Goal: Task Accomplishment & Management: Manage account settings

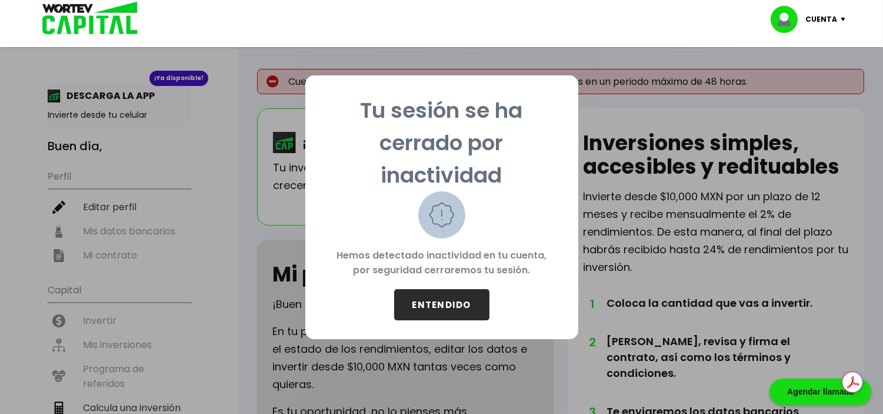
click at [464, 301] on button "ENTENDIDO" at bounding box center [441, 304] width 95 height 31
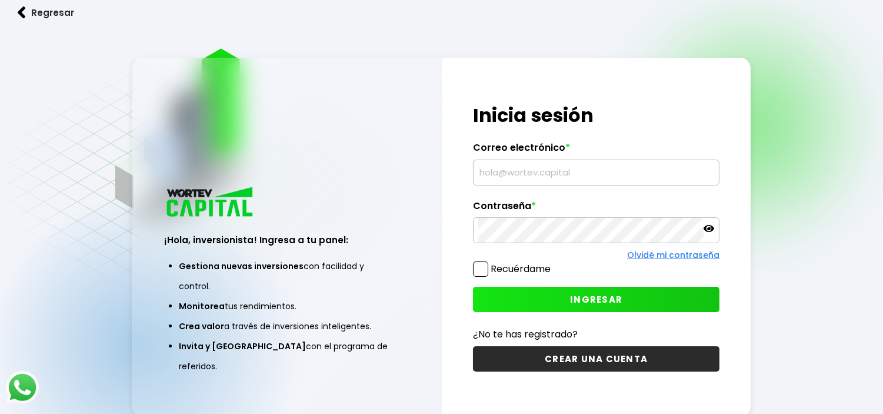
type input "[EMAIL_ADDRESS][DOMAIN_NAME]"
